Goal: Check status: Check status

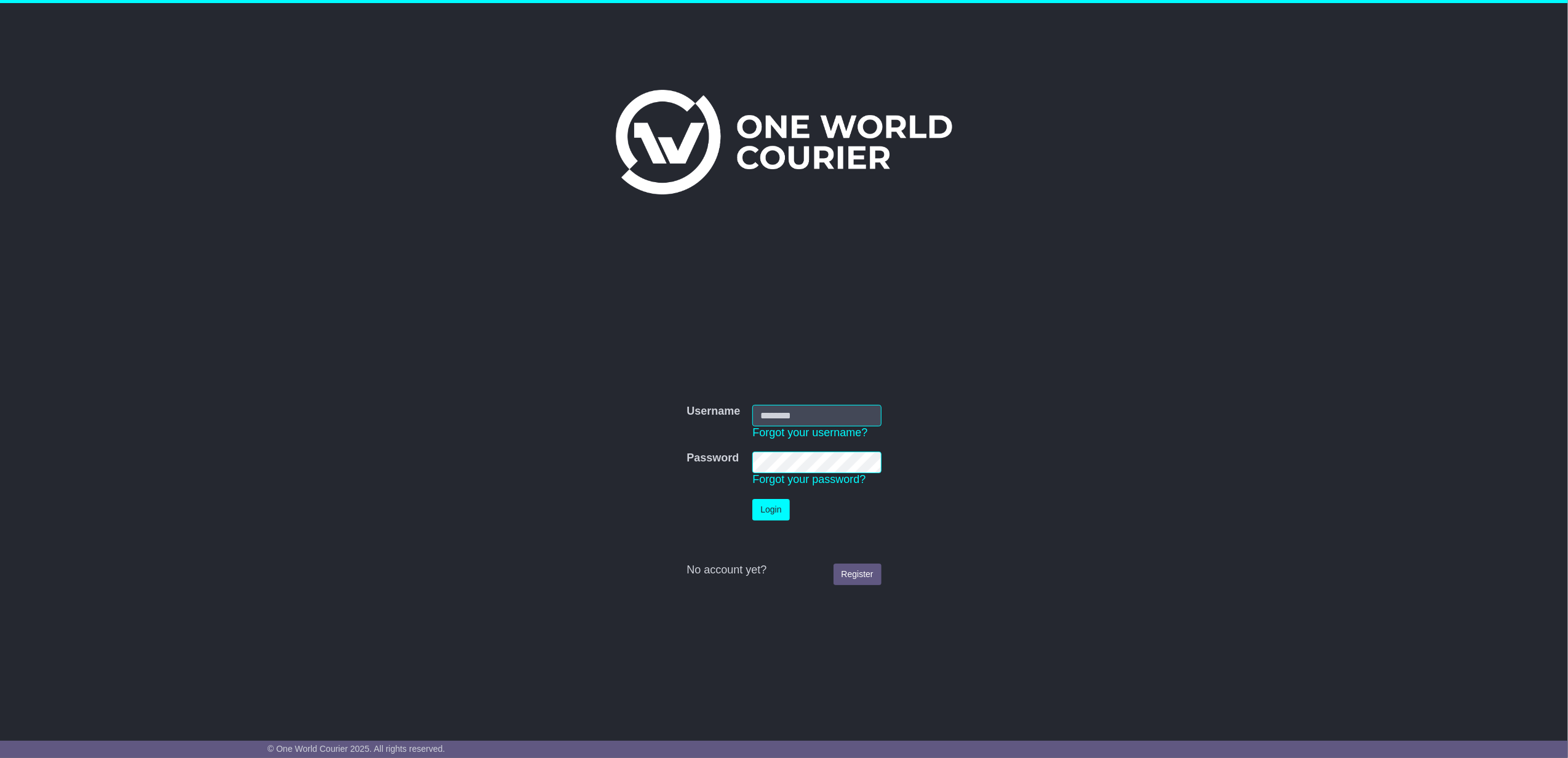
click at [817, 416] on input "Username" at bounding box center [816, 415] width 129 height 22
type input "**********"
click at [767, 505] on button "Login" at bounding box center [771, 510] width 37 height 22
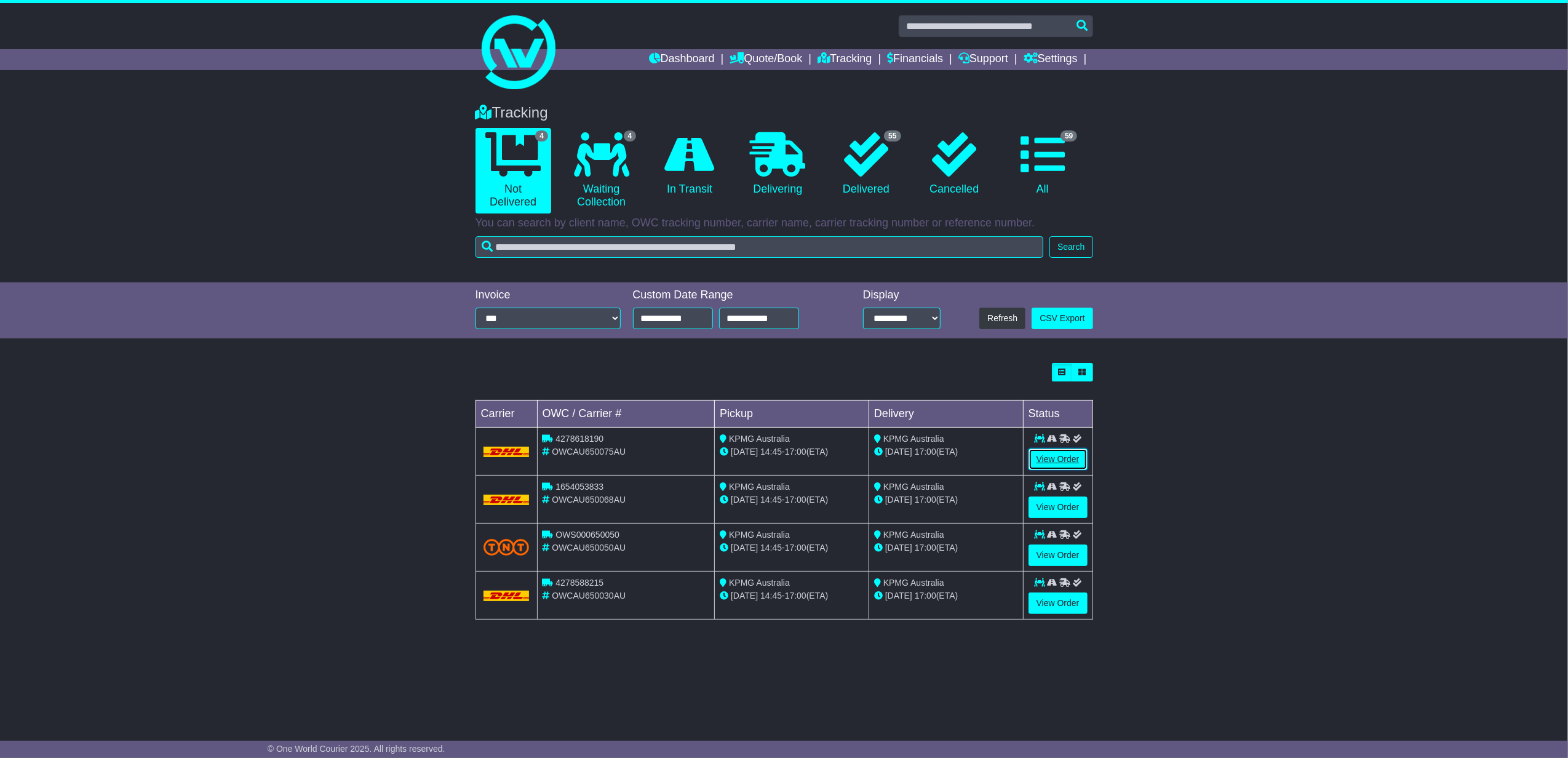
click at [1064, 459] on link "View Order" at bounding box center [1058, 459] width 59 height 22
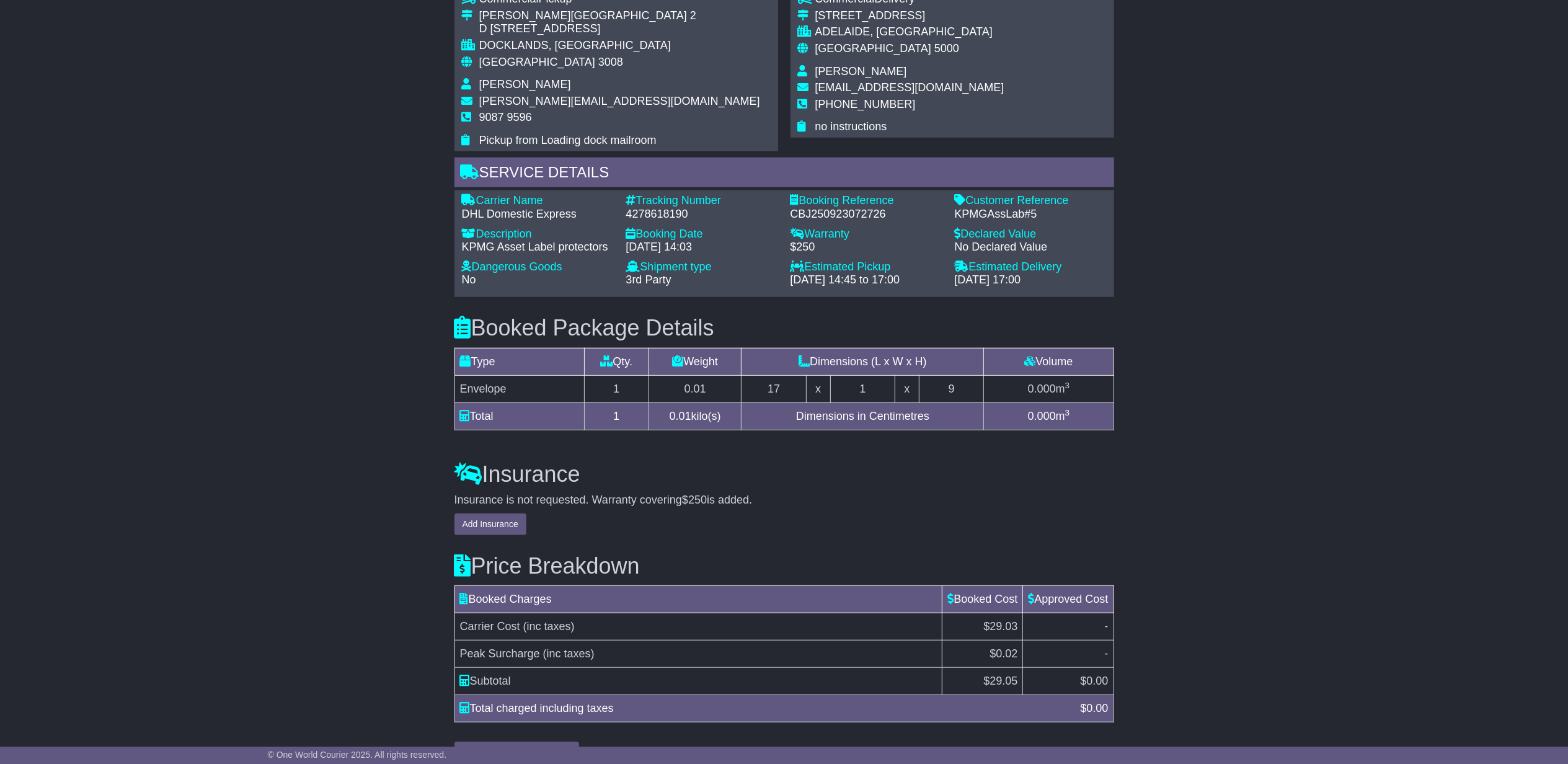
scroll to position [861, 0]
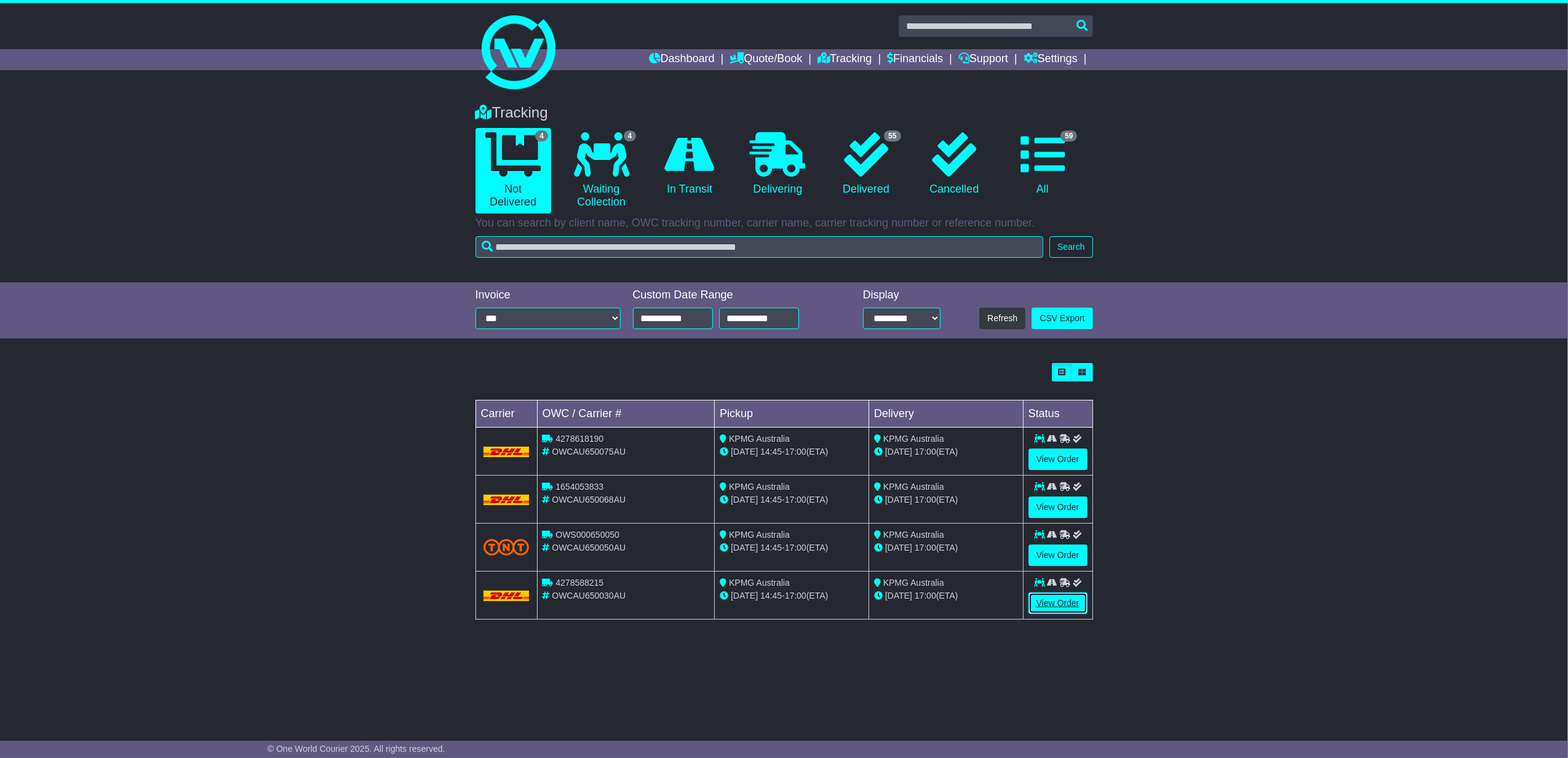
click at [1059, 611] on link "View Order" at bounding box center [1058, 603] width 59 height 22
click at [1065, 552] on link "View Order" at bounding box center [1058, 555] width 59 height 22
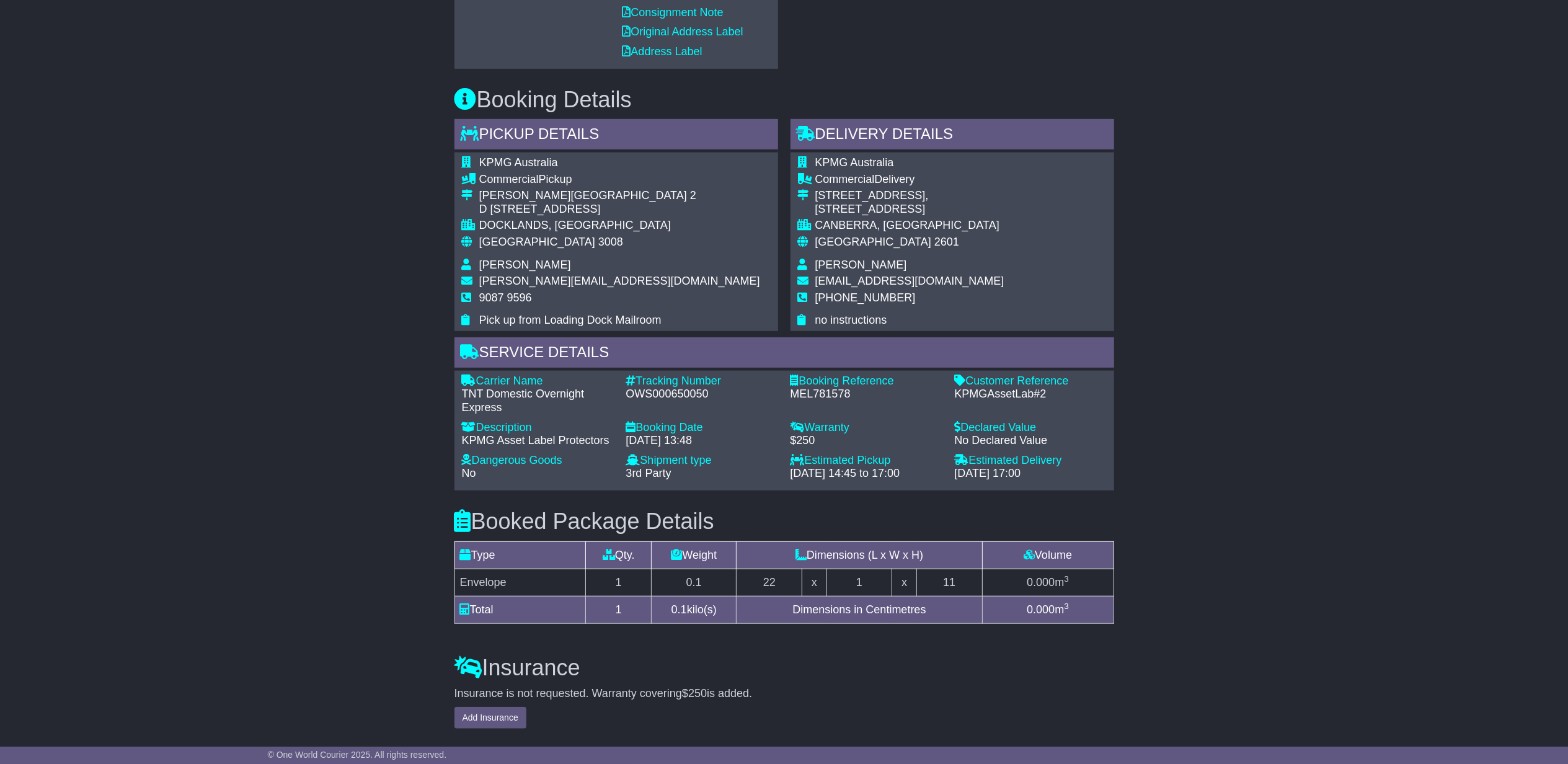
scroll to position [938, 0]
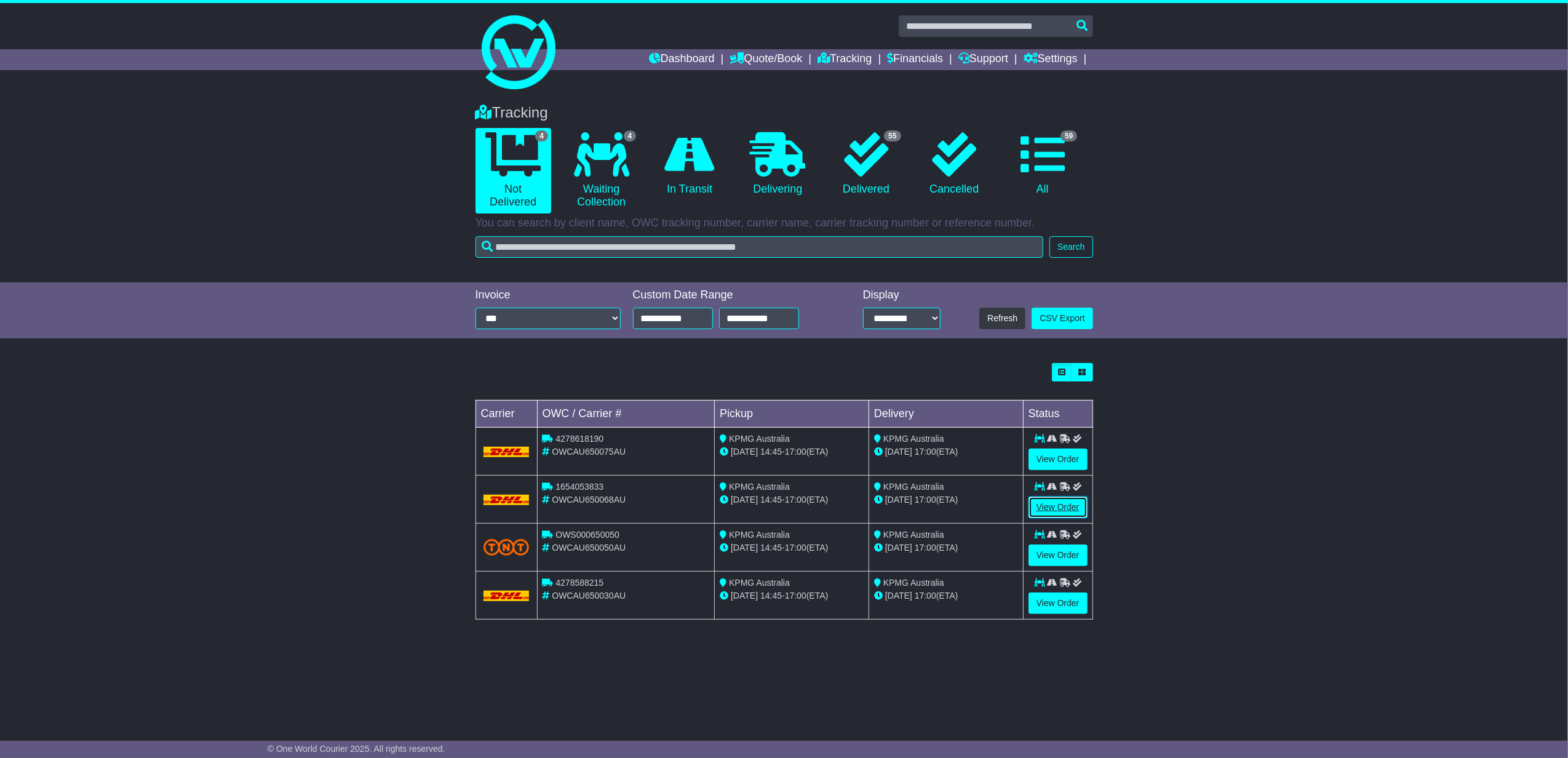
click at [1052, 505] on link "View Order" at bounding box center [1058, 507] width 59 height 22
click at [1046, 458] on link "View Order" at bounding box center [1058, 459] width 59 height 22
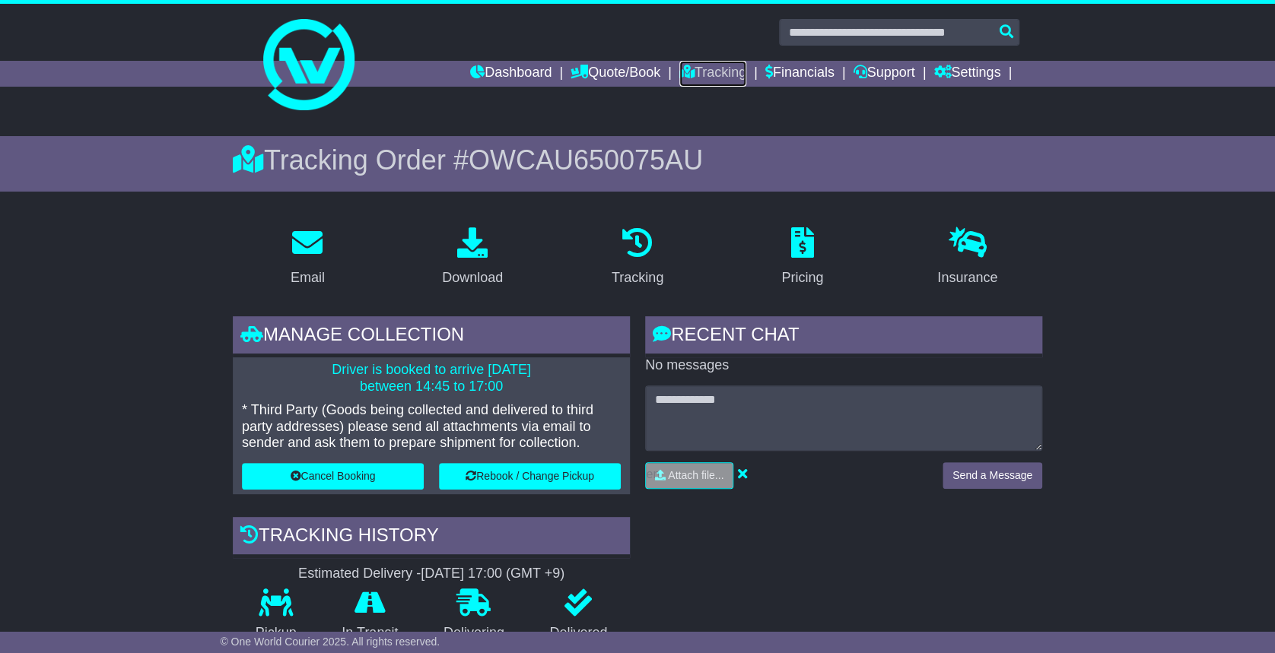
click at [704, 63] on link "Tracking" at bounding box center [712, 74] width 67 height 26
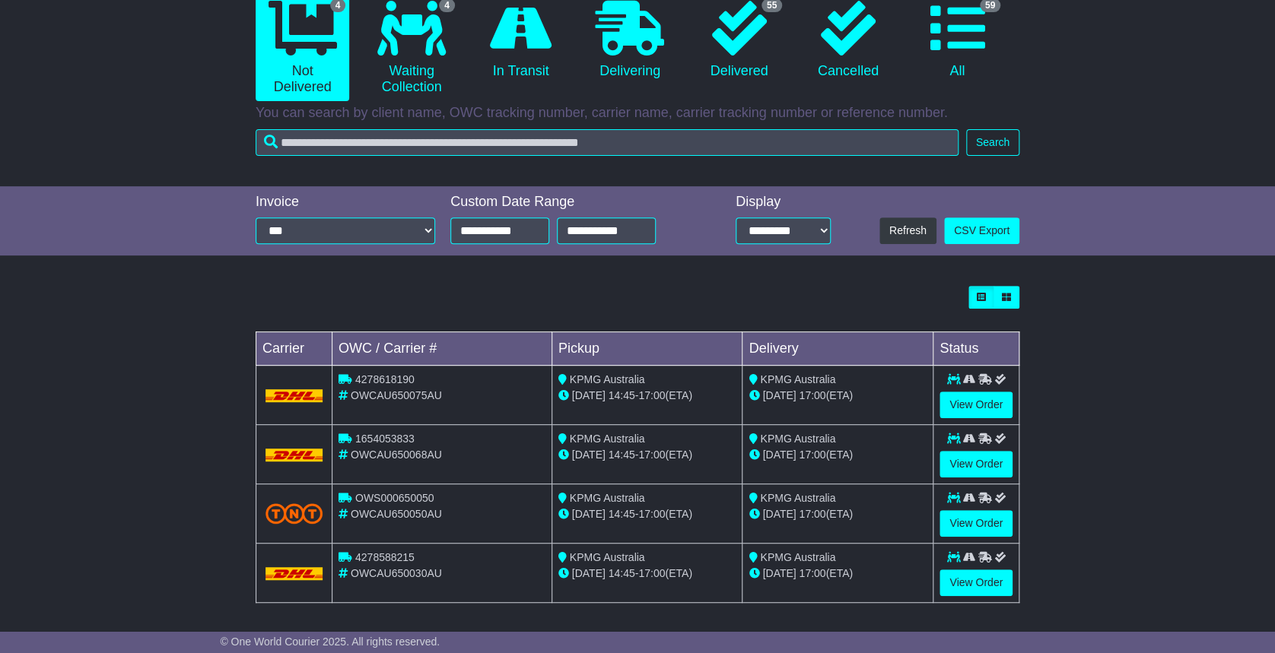
scroll to position [164, 0]
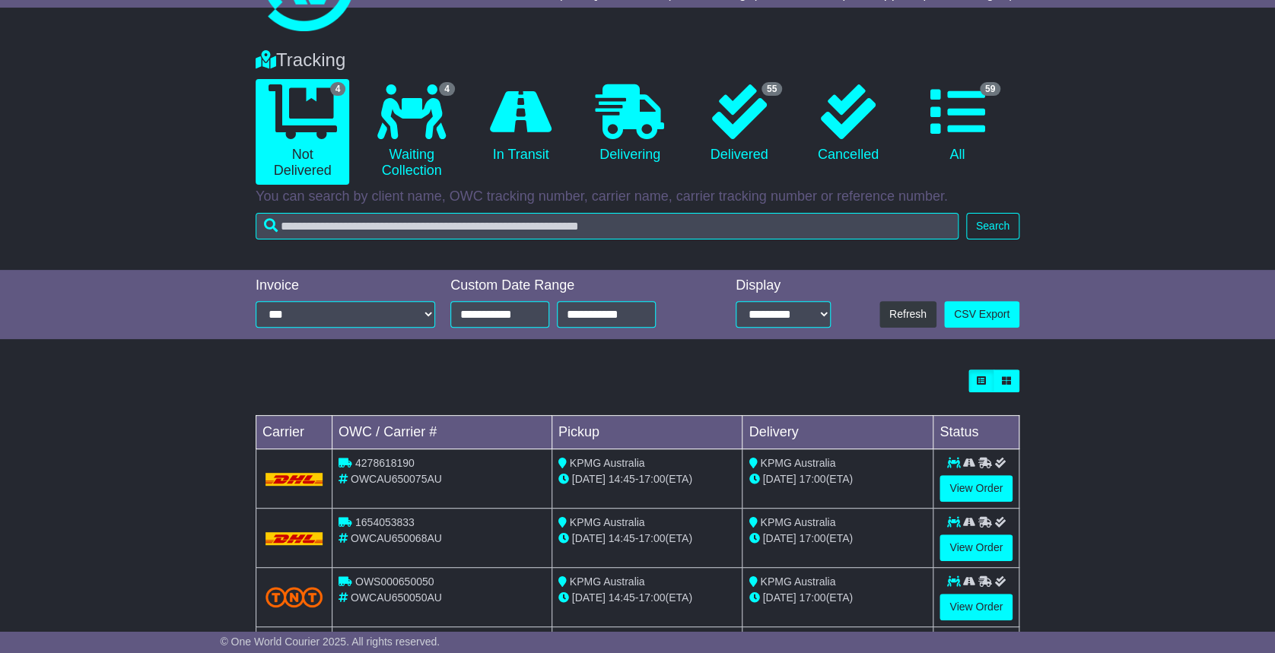
scroll to position [164, 0]
